Goal: Complete Application Form: Complete application form

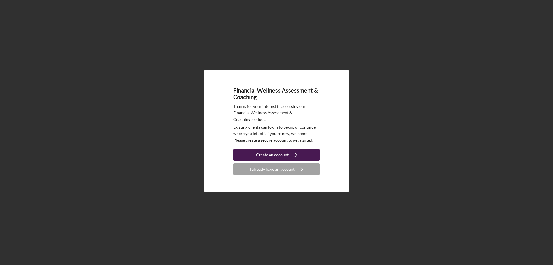
click at [292, 160] on icon "Icon/Navigate" at bounding box center [296, 154] width 14 height 14
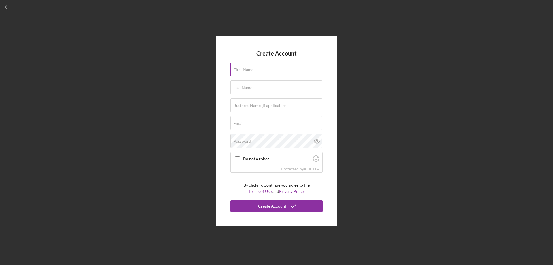
click at [272, 75] on input "First Name" at bounding box center [276, 69] width 92 height 14
type input "[PERSON_NAME]"
type input "[EMAIL_ADDRESS][DOMAIN_NAME]"
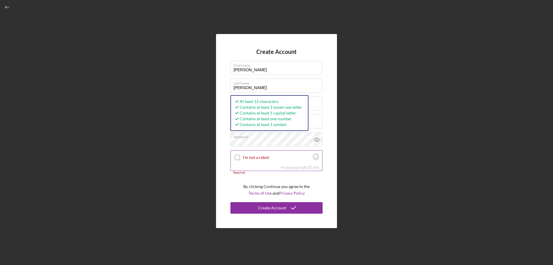
click at [238, 157] on input "I'm not a robot" at bounding box center [237, 157] width 5 height 5
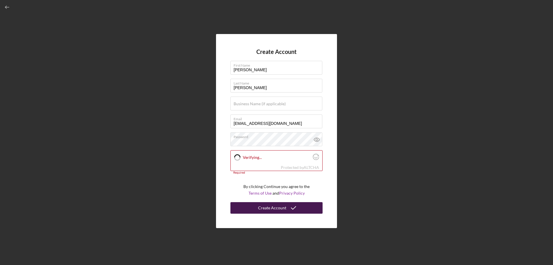
checkbox input "true"
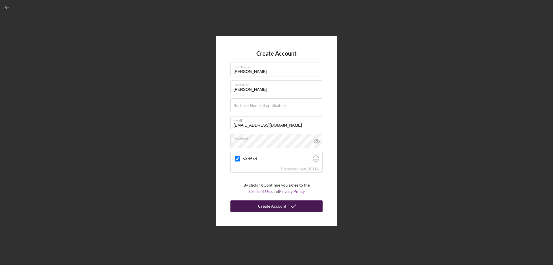
click at [279, 205] on div "Create Account" at bounding box center [272, 206] width 28 height 12
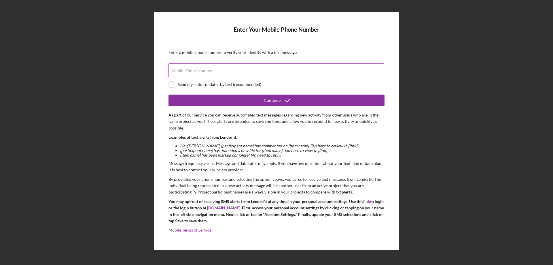
click at [225, 69] on div "Mobile Phone Number" at bounding box center [276, 70] width 216 height 14
type input "[PHONE_NUMBER]"
click at [173, 83] on input "checkbox" at bounding box center [172, 84] width 6 height 6
checkbox input "true"
click at [210, 106] on form "Enter Your Mobile Phone Number Enter a mobile phone number to verify your ident…" at bounding box center [276, 130] width 216 height 209
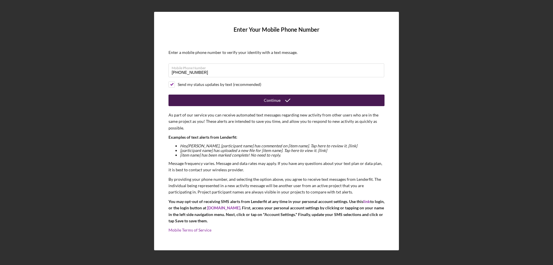
click at [286, 101] on icon "submit" at bounding box center [287, 100] width 14 height 14
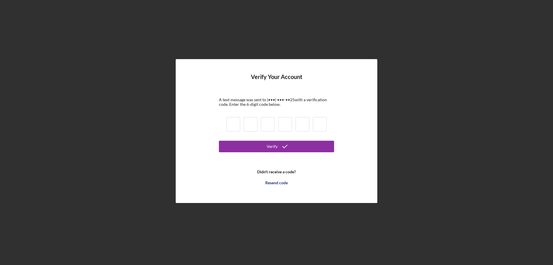
click at [236, 124] on input at bounding box center [233, 124] width 14 height 14
type input "9"
type input "4"
type input "7"
type input "8"
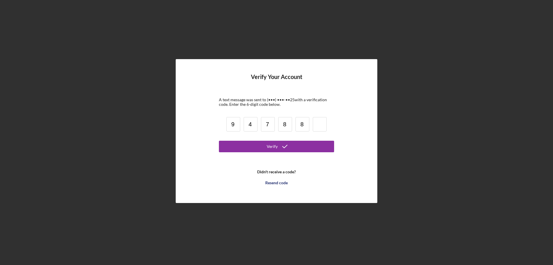
type input "8"
click at [254, 145] on button "Verify" at bounding box center [276, 147] width 115 height 12
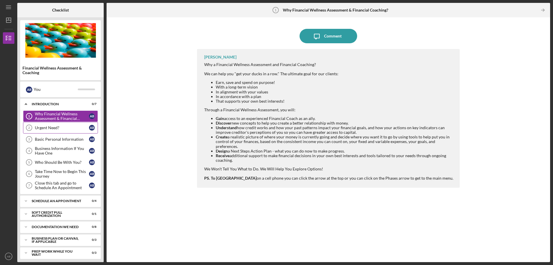
click at [27, 128] on icon "Urgent Need? 2" at bounding box center [29, 127] width 14 height 14
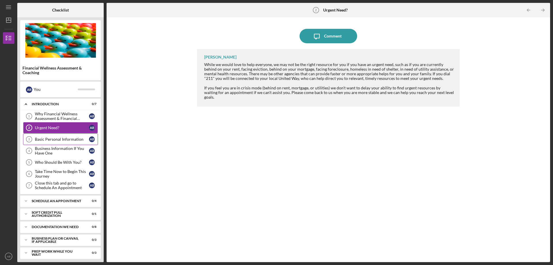
click at [50, 140] on div "Basic Personal Information" at bounding box center [62, 139] width 54 height 5
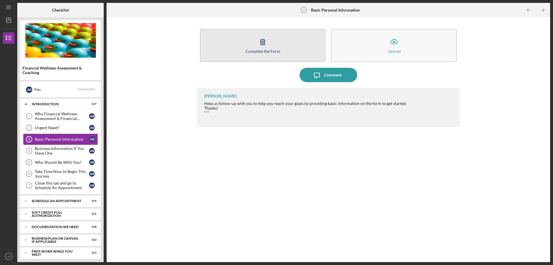
click at [256, 44] on icon "button" at bounding box center [262, 42] width 14 height 14
